Goal: Check status: Check status

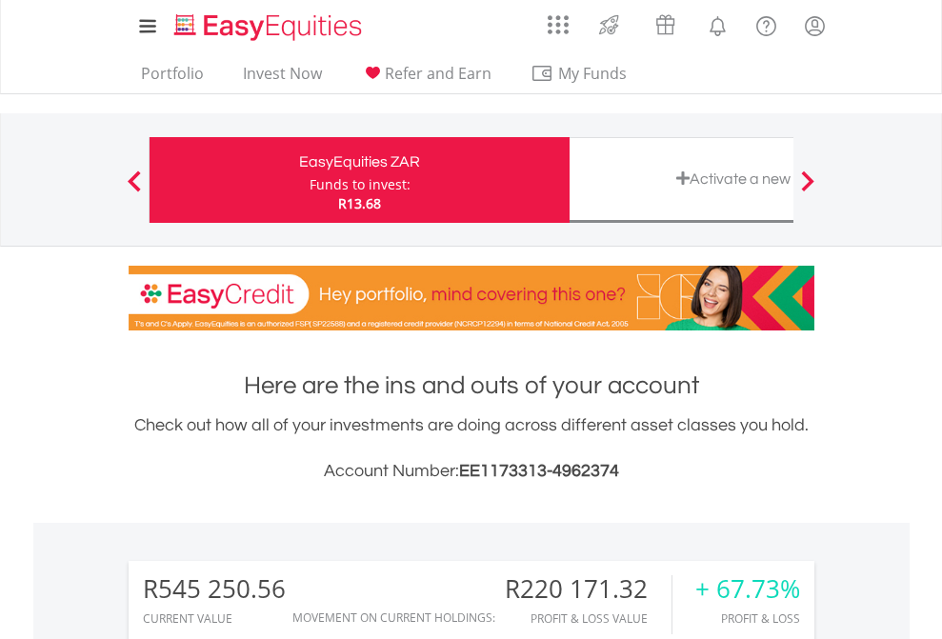
scroll to position [183, 299]
click at [309, 180] on div "Funds to invest:" at bounding box center [359, 184] width 101 height 19
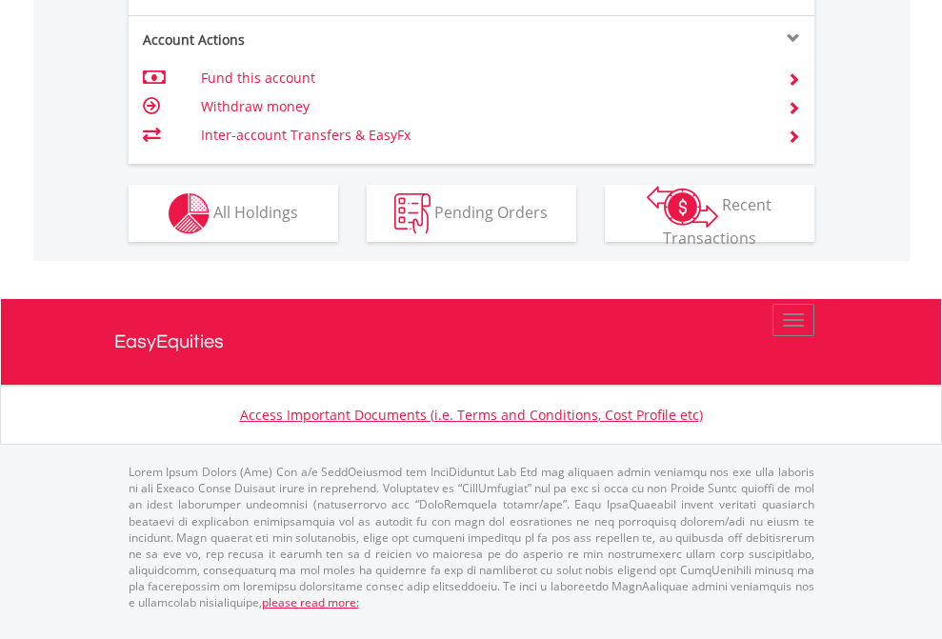
scroll to position [1863, 0]
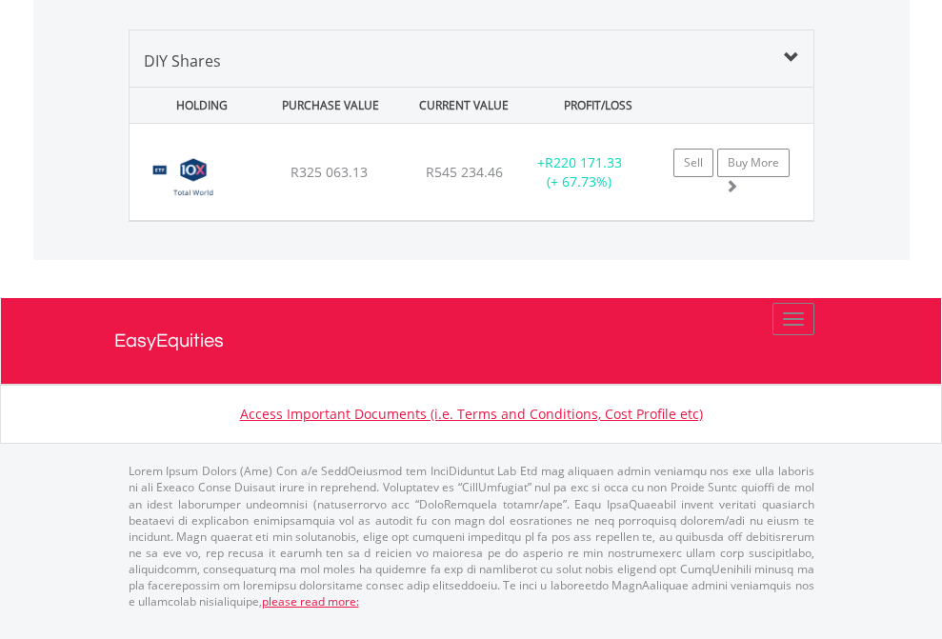
scroll to position [183, 299]
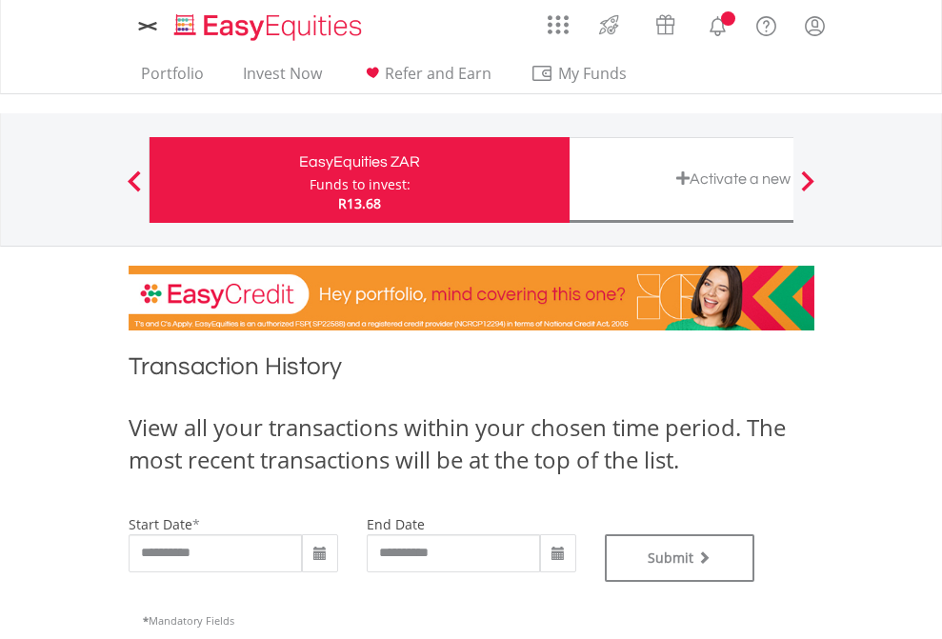
click at [309, 180] on div "Funds to invest:" at bounding box center [359, 184] width 101 height 19
type input "**********"
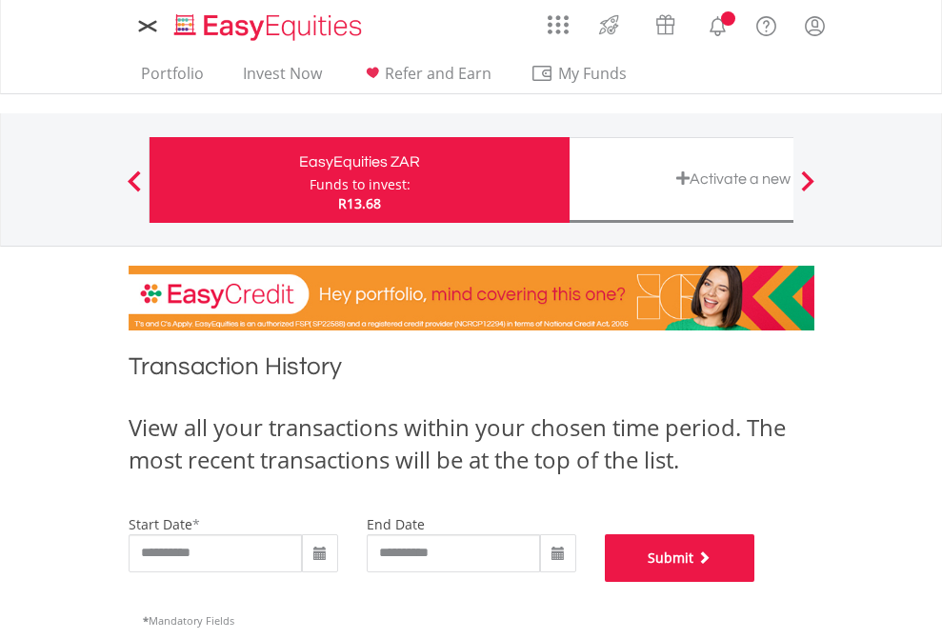
click at [755, 582] on button "Submit" at bounding box center [680, 558] width 150 height 48
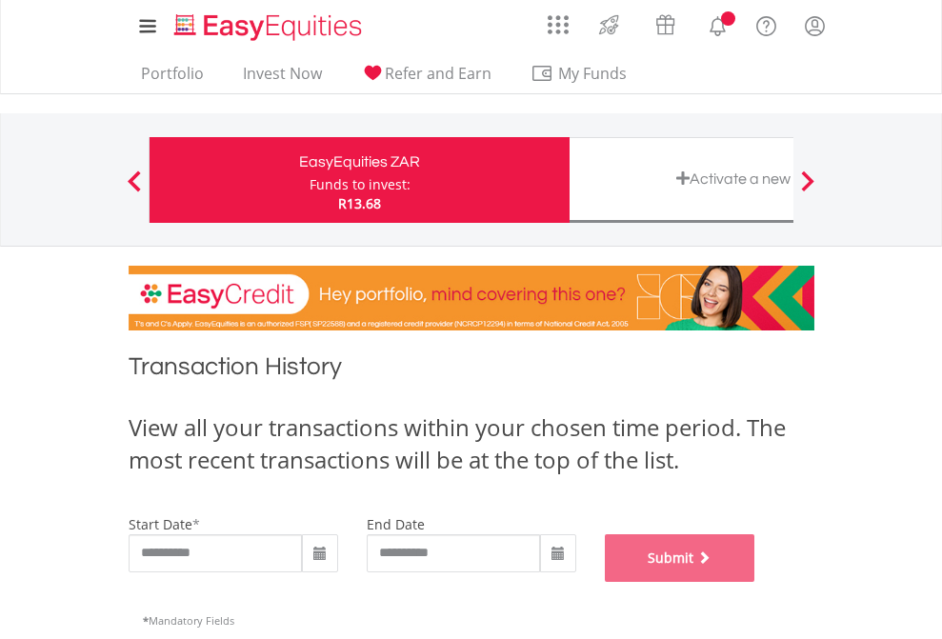
scroll to position [772, 0]
